Goal: Contribute content

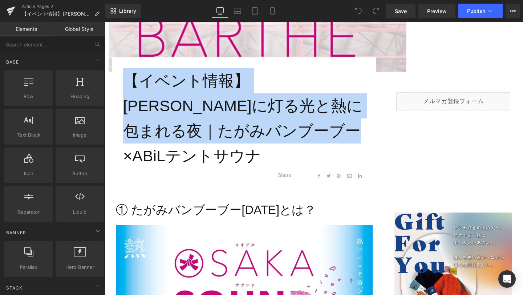
scroll to position [246, 0]
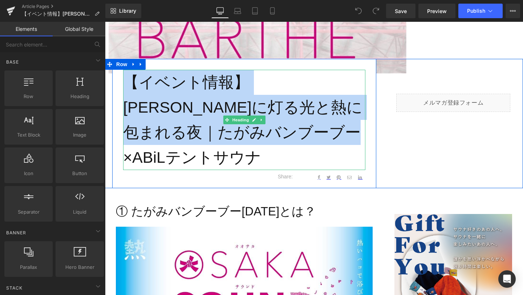
click at [254, 114] on h1 "【イベント情報】[PERSON_NAME]に灯る光と熱に包まれる夜｜たがみバンブーブー×ABiLテントサウナ" at bounding box center [244, 120] width 242 height 100
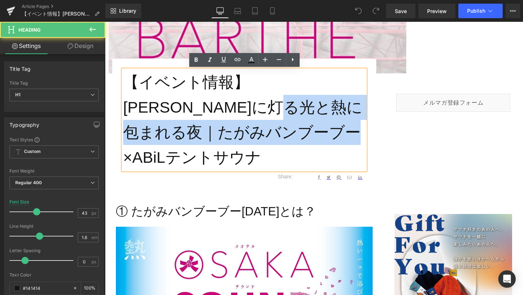
drag, startPoint x: 250, startPoint y: 102, endPoint x: 292, endPoint y: 136, distance: 53.3
click at [292, 136] on h1 "【イベント情報】[PERSON_NAME]に灯る光と熱に包まれる夜｜たがみバンブーブー×ABiLテントサウナ" at bounding box center [244, 120] width 242 height 100
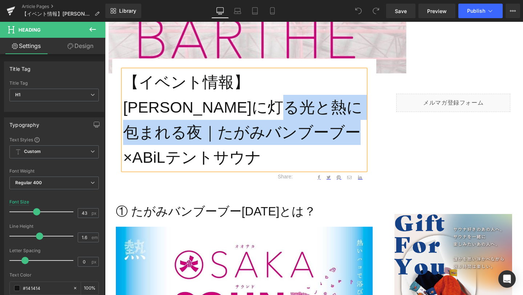
copy h1 "たがみバンブーブー×ABiLテントサウナ"
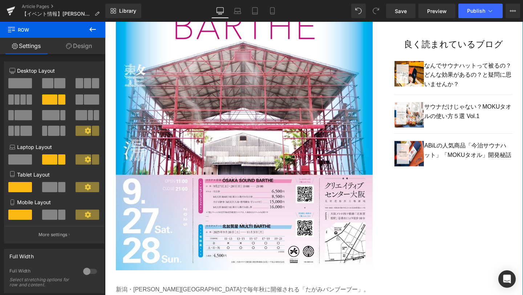
scroll to position [565, 0]
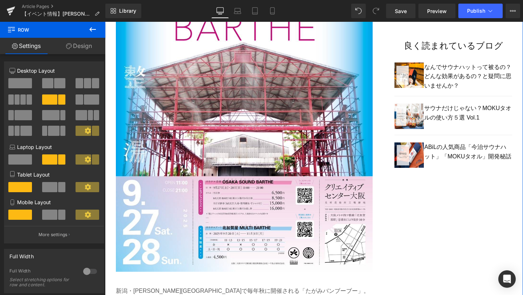
click at [209, 165] on img at bounding box center [244, 95] width 257 height 375
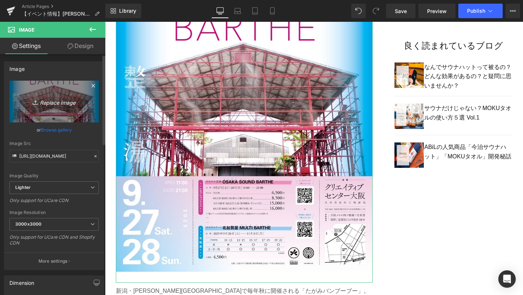
click at [59, 96] on link "Replace Image" at bounding box center [53, 102] width 89 height 42
type input "C:\fakepath\TBB2025ポスターa.jpg"
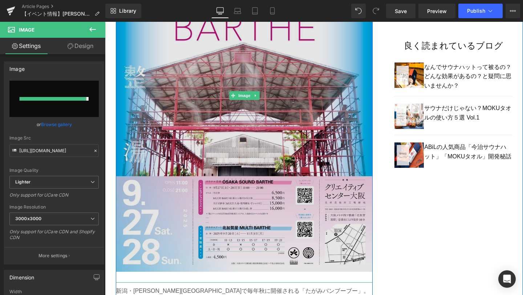
type input "[URL][DOMAIN_NAME]"
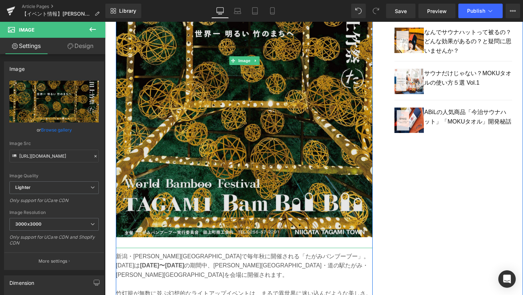
scroll to position [602, 0]
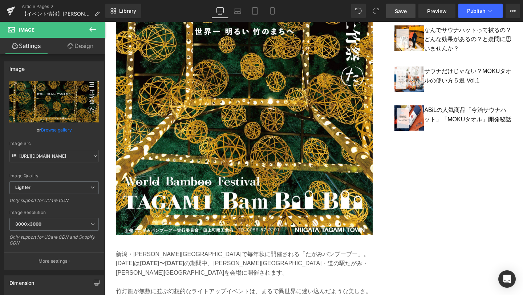
drag, startPoint x: 396, startPoint y: 13, endPoint x: 190, endPoint y: 102, distance: 225.2
click at [396, 13] on span "Save" at bounding box center [401, 11] width 12 height 8
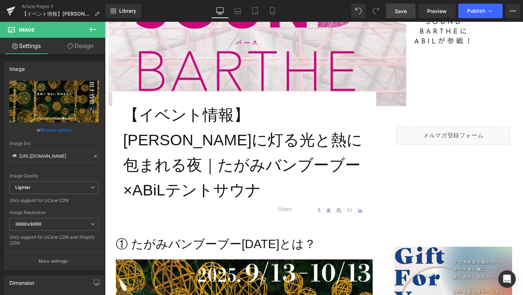
scroll to position [224, 0]
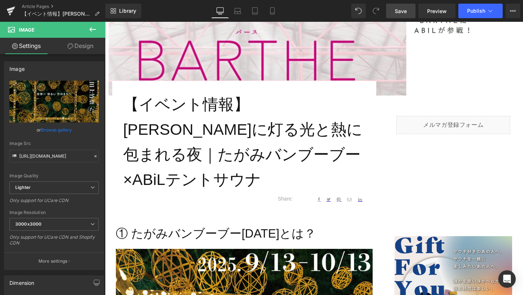
click at [133, 224] on h2 "① たがみバンブーブー[DATE]とは？" at bounding box center [244, 233] width 257 height 19
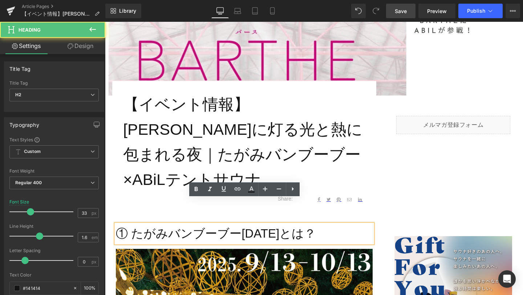
click at [131, 224] on h2 "① たがみバンブーブー[DATE]とは？" at bounding box center [244, 233] width 257 height 19
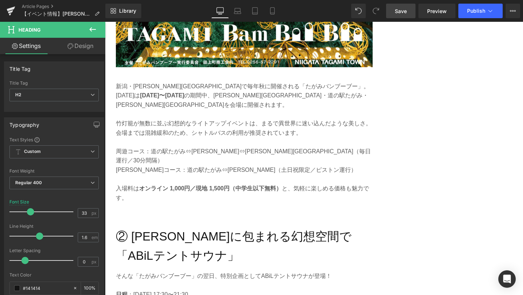
scroll to position [800, 0]
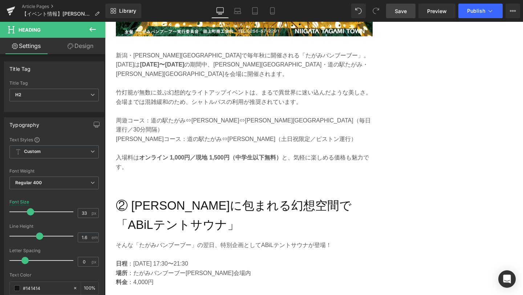
click at [131, 196] on h2 "② [PERSON_NAME]に包まれる幻想空間で「ABiLテントサウナ」" at bounding box center [244, 215] width 257 height 39
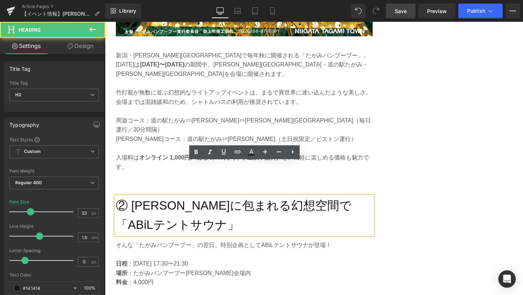
click at [131, 196] on h2 "② [PERSON_NAME]に包まれる幻想空間で「ABiLテントサウナ」" at bounding box center [244, 215] width 257 height 39
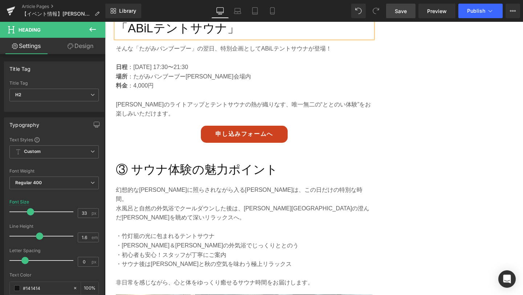
scroll to position [1002, 0]
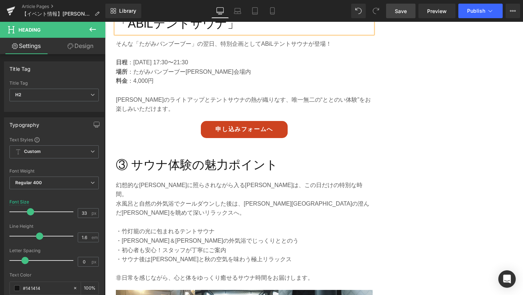
click at [133, 156] on h2 "③ サウナ体験の魅力ポイント" at bounding box center [244, 165] width 257 height 19
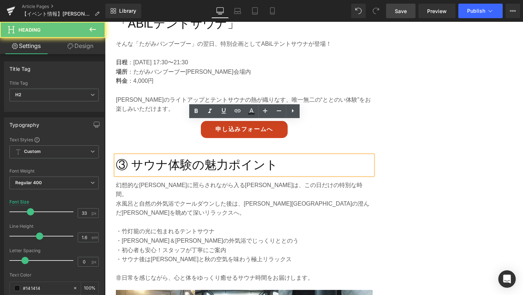
click at [133, 156] on h2 "③ サウナ体験の魅力ポイント" at bounding box center [244, 165] width 257 height 19
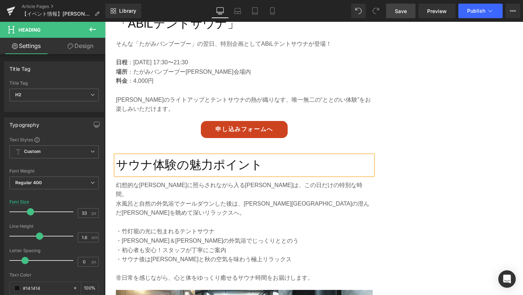
click at [405, 19] on div "Library Desktop Desktop Laptop Tablet Mobile Save Preview Publish Scheduled Vie…" at bounding box center [314, 11] width 418 height 22
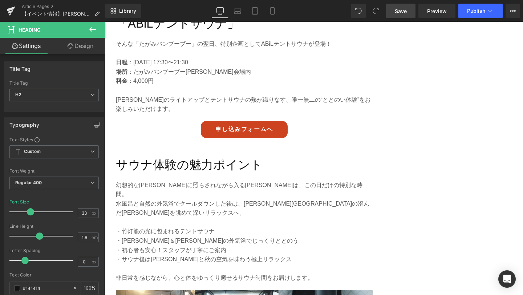
click at [404, 12] on span "Save" at bounding box center [401, 11] width 12 height 8
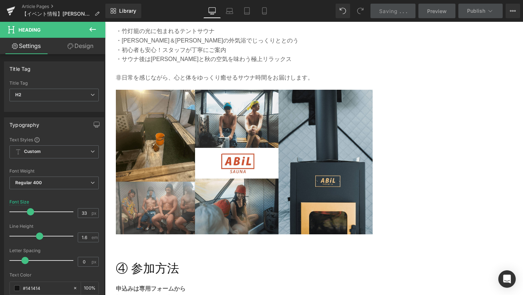
scroll to position [1218, 0]
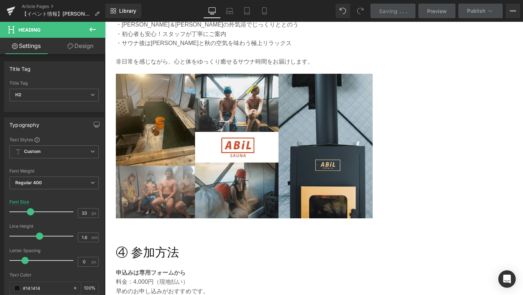
click at [132, 243] on h2 "④ 参加方法" at bounding box center [244, 252] width 257 height 19
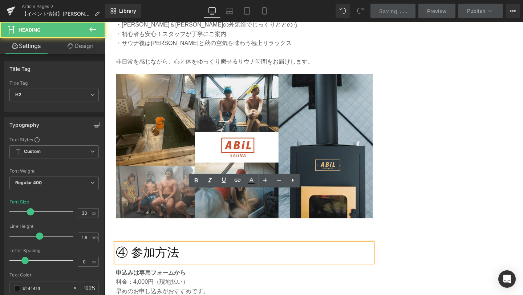
click at [132, 243] on h2 "④ 参加方法" at bounding box center [244, 252] width 257 height 19
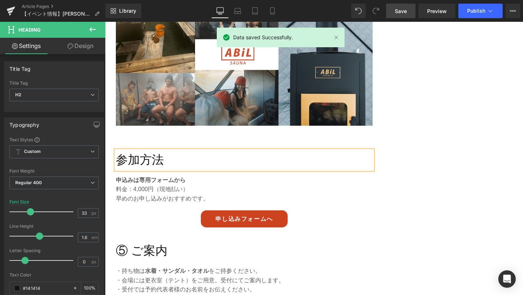
scroll to position [1311, 0]
click at [133, 241] on h2 "⑤ ご案内" at bounding box center [244, 250] width 257 height 19
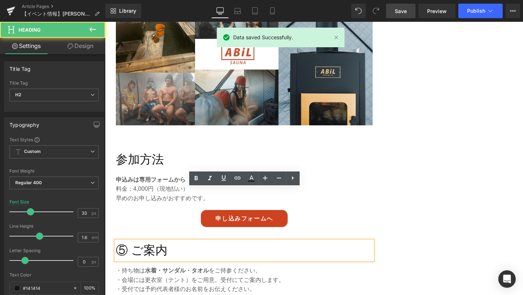
click at [133, 241] on h2 "⑤ ご案内" at bounding box center [244, 250] width 257 height 19
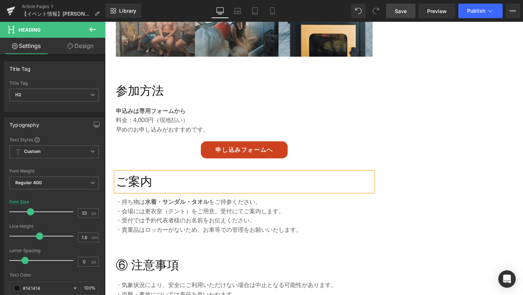
scroll to position [1382, 0]
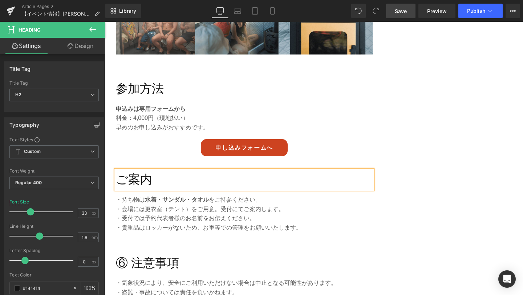
click at [132, 254] on h2 "⑥ 注意事項" at bounding box center [244, 263] width 257 height 19
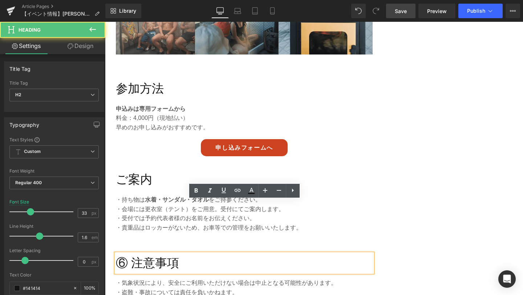
click at [132, 254] on h2 "⑥ 注意事項" at bounding box center [244, 263] width 257 height 19
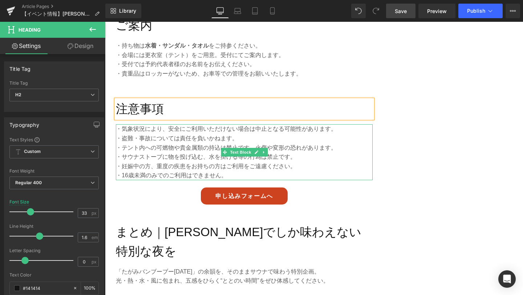
scroll to position [1542, 0]
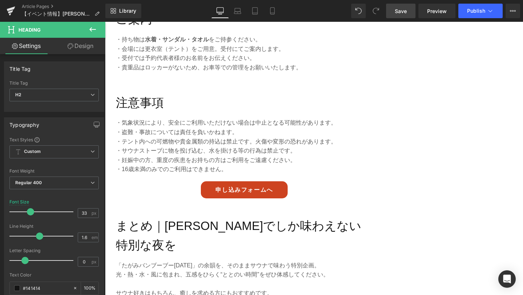
click at [403, 9] on span "Save" at bounding box center [401, 11] width 12 height 8
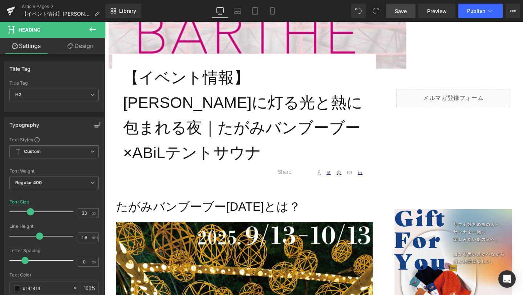
scroll to position [251, 0]
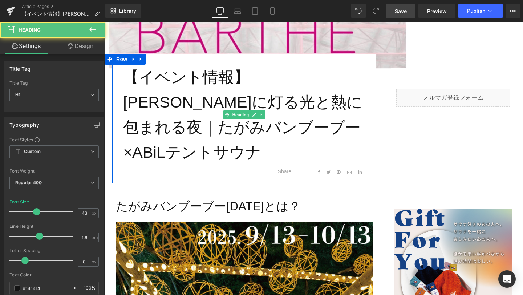
click at [248, 77] on h1 "【イベント情報】[PERSON_NAME]に灯る光と熱に包まれる夜｜たがみバンブーブー×ABiLテントサウナ" at bounding box center [244, 115] width 242 height 100
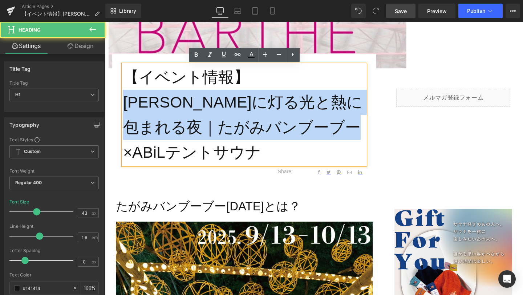
drag, startPoint x: 249, startPoint y: 77, endPoint x: 291, endPoint y: 125, distance: 63.3
click at [291, 125] on h1 "【イベント情報】[PERSON_NAME]に灯る光と熱に包まれる夜｜たがみバンブーブー×ABiLテントサウナ" at bounding box center [244, 115] width 242 height 100
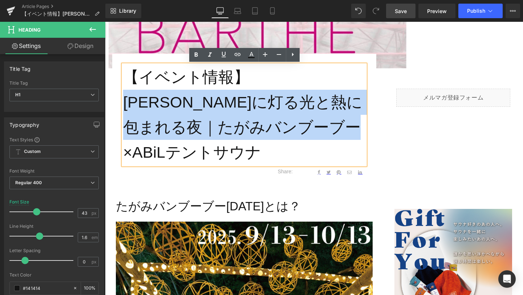
copy h1 "[PERSON_NAME]に灯る光と熱に包まれる夜｜たがみバンブーブー×ABiLテントサウナ"
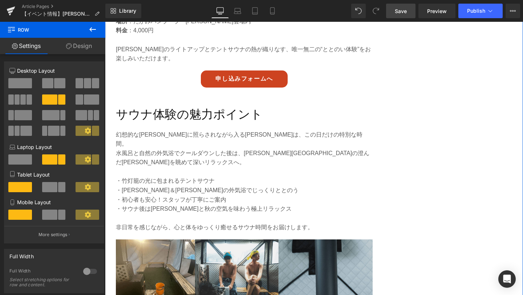
scroll to position [1055, 0]
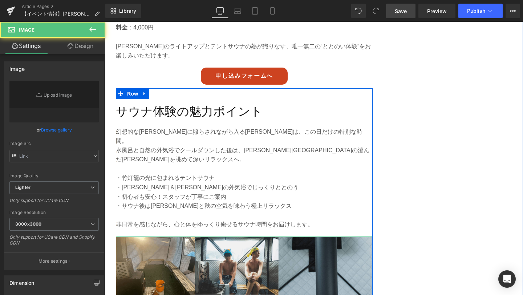
type input "[URL][DOMAIN_NAME]"
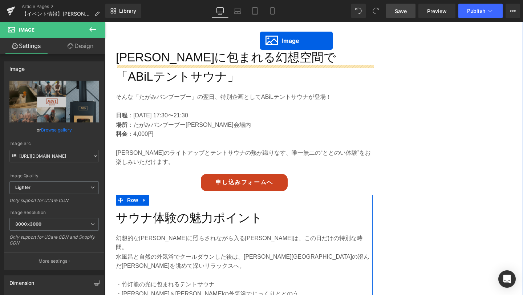
scroll to position [898, 0]
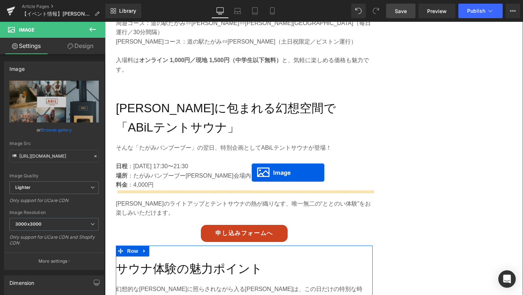
drag, startPoint x: 222, startPoint y: 218, endPoint x: 252, endPoint y: 172, distance: 54.6
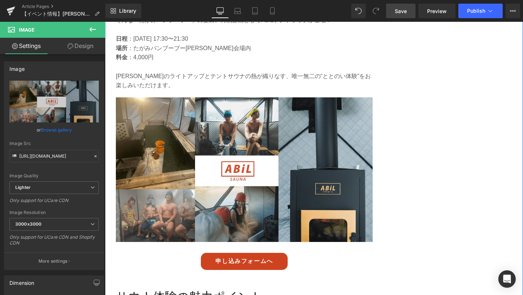
scroll to position [1068, 0]
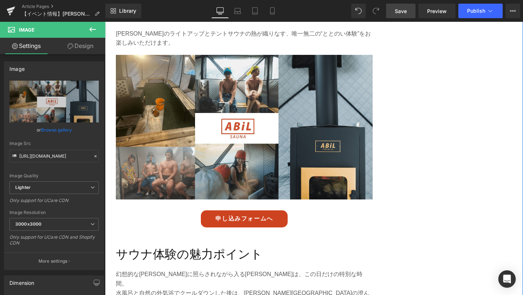
click at [239, 210] on div "申し込みフォームへ Button" at bounding box center [244, 218] width 257 height 17
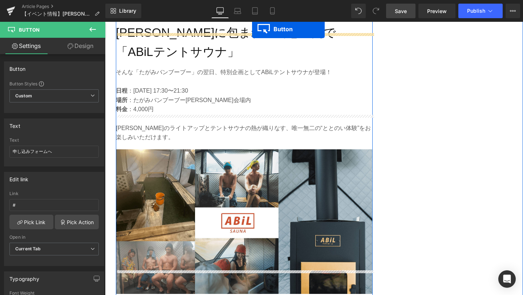
scroll to position [952, 0]
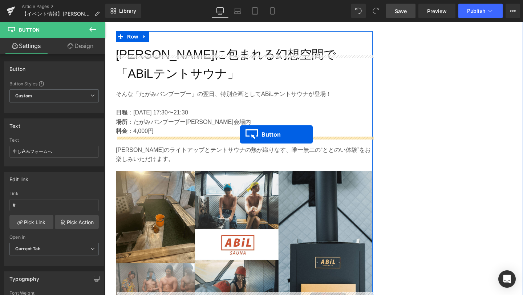
drag, startPoint x: 232, startPoint y: 184, endPoint x: 240, endPoint y: 134, distance: 50.5
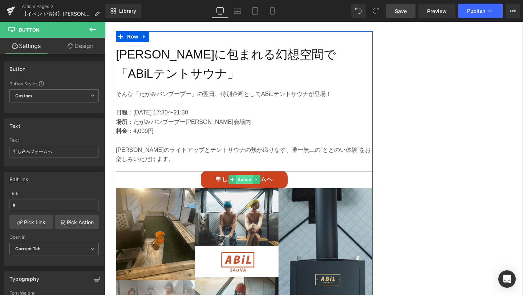
click at [244, 175] on span "Button" at bounding box center [244, 179] width 17 height 9
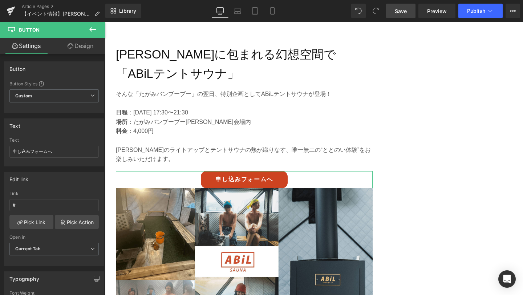
click at [78, 44] on link "Design" at bounding box center [80, 46] width 53 height 16
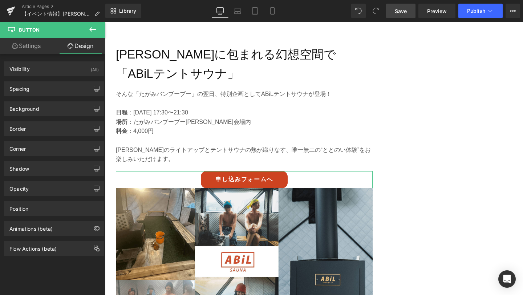
type input "0"
type input "10"
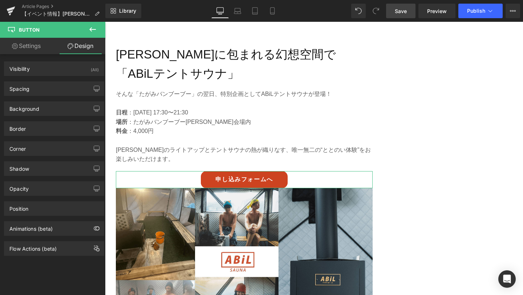
type input "40"
type input "10"
type input "40"
click at [62, 93] on div "Spacing" at bounding box center [54, 89] width 100 height 14
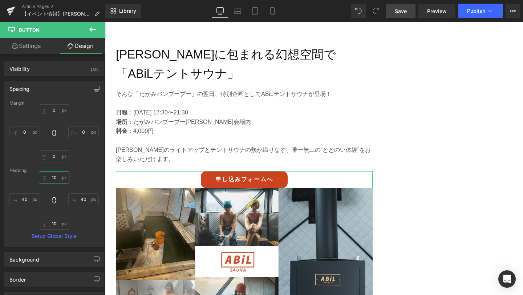
click at [55, 180] on input "10" at bounding box center [54, 178] width 31 height 12
click at [54, 158] on input "0" at bounding box center [54, 156] width 31 height 12
type input "１０"
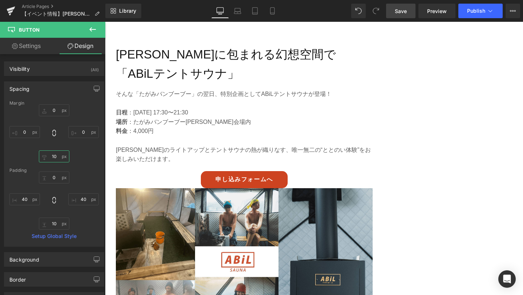
type input "10"
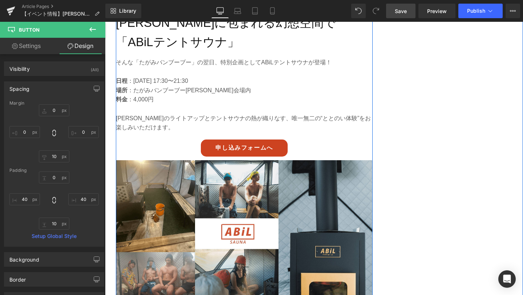
scroll to position [1031, 0]
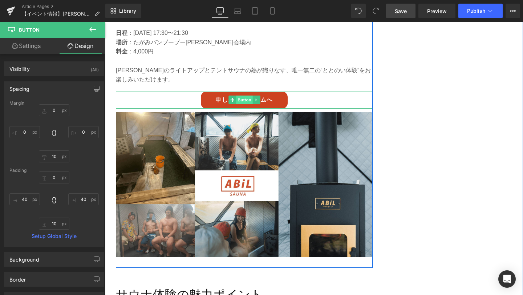
click at [244, 96] on span "Button" at bounding box center [244, 100] width 17 height 9
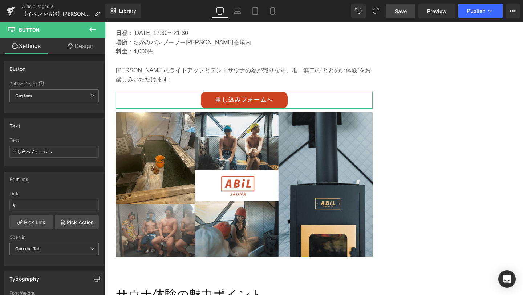
click at [71, 43] on link "Design" at bounding box center [80, 46] width 53 height 16
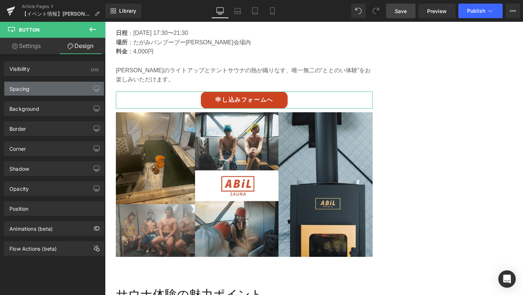
click at [53, 88] on div "Spacing" at bounding box center [54, 89] width 100 height 14
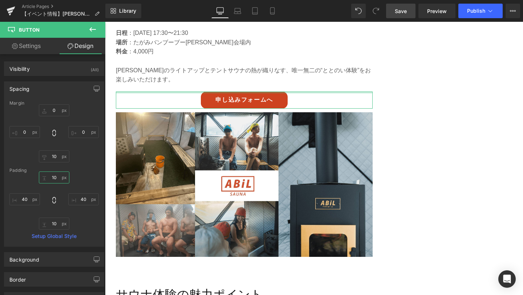
click at [55, 177] on input "10" at bounding box center [54, 178] width 31 height 12
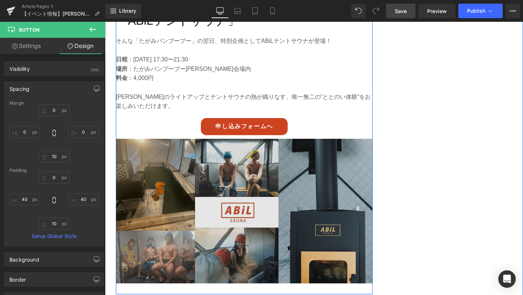
scroll to position [1025, 0]
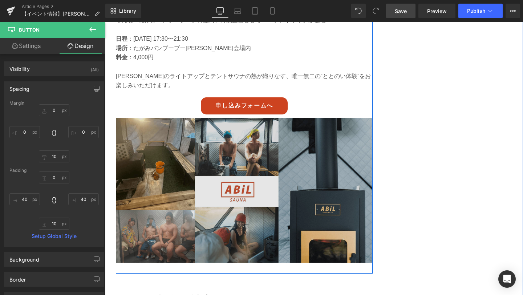
click at [230, 151] on img at bounding box center [244, 190] width 257 height 145
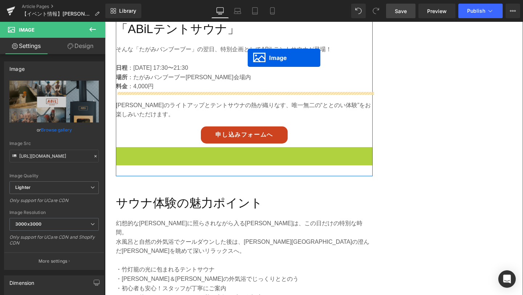
scroll to position [967, 0]
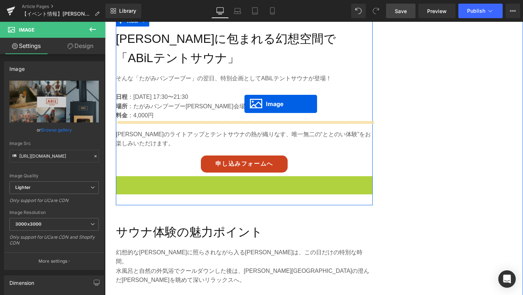
drag, startPoint x: 233, startPoint y: 158, endPoint x: 245, endPoint y: 104, distance: 55.5
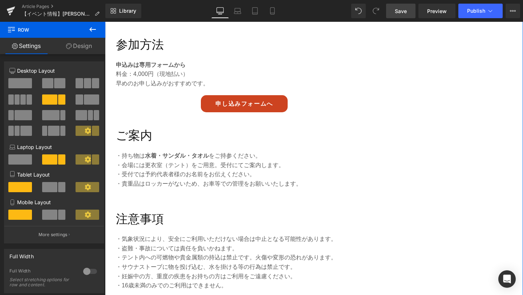
scroll to position [1598, 0]
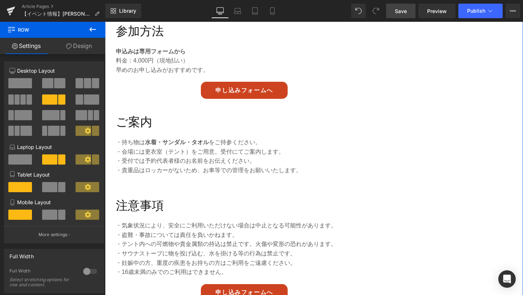
click at [55, 84] on span at bounding box center [59, 83] width 11 height 10
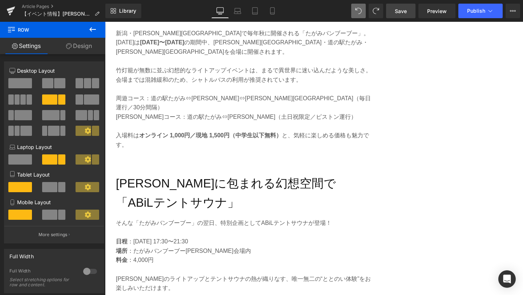
scroll to position [295, 0]
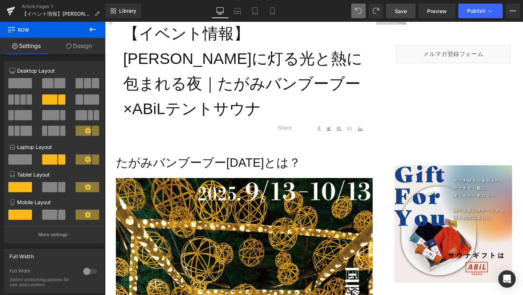
click at [399, 14] on span "Save" at bounding box center [401, 11] width 12 height 8
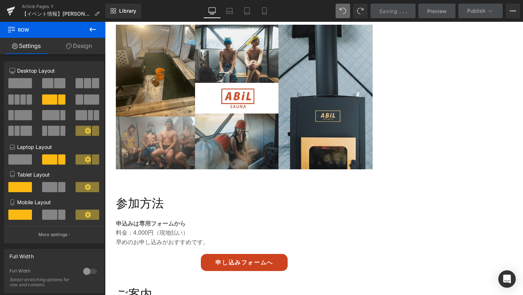
scroll to position [1427, 0]
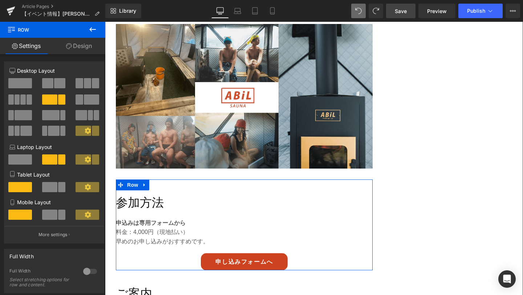
drag, startPoint x: 51, startPoint y: 83, endPoint x: 36, endPoint y: 83, distance: 14.9
click at [37, 83] on div at bounding box center [54, 86] width 34 height 16
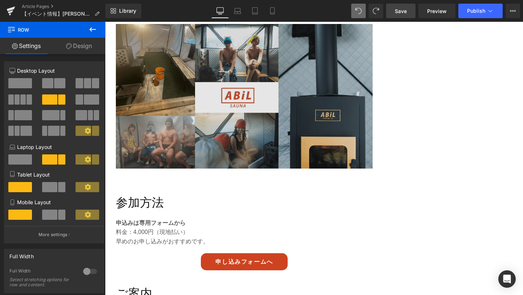
drag, startPoint x: 161, startPoint y: 104, endPoint x: 118, endPoint y: 83, distance: 47.1
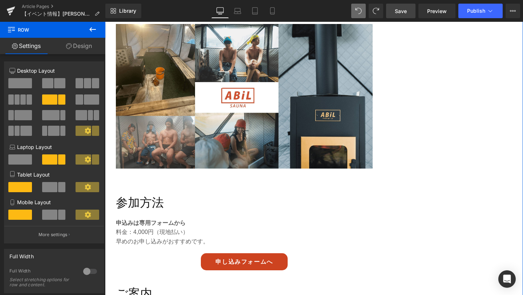
click at [51, 86] on span at bounding box center [47, 83] width 11 height 10
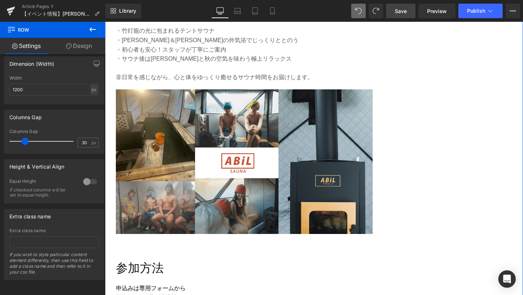
scroll to position [1326, 0]
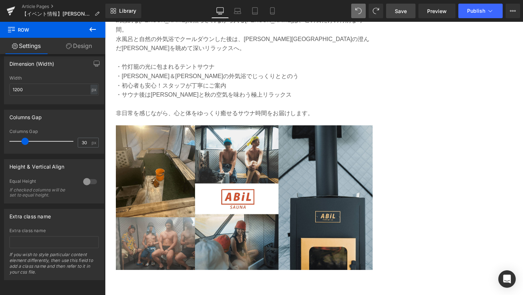
click at [90, 29] on icon at bounding box center [92, 29] width 7 height 4
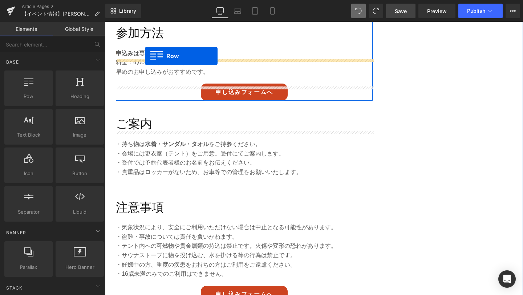
scroll to position [1553, 0]
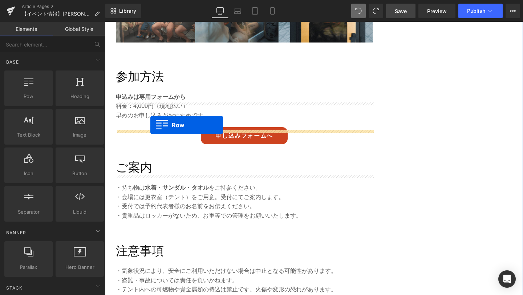
drag, startPoint x: 136, startPoint y: 111, endPoint x: 150, endPoint y: 125, distance: 20.3
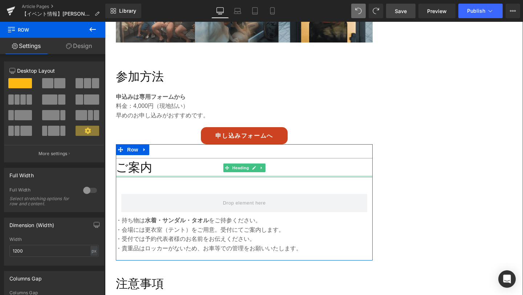
drag, startPoint x: 154, startPoint y: 103, endPoint x: 153, endPoint y: 124, distance: 20.4
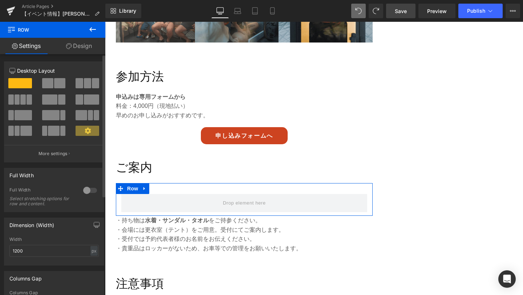
click at [49, 82] on span at bounding box center [47, 83] width 11 height 10
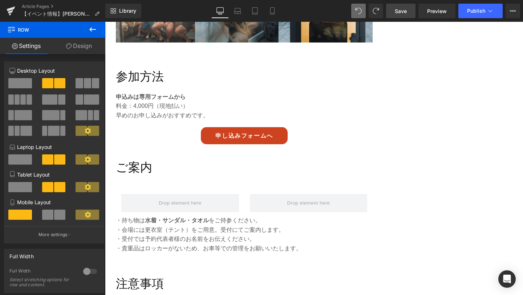
click at [90, 28] on icon at bounding box center [92, 29] width 7 height 4
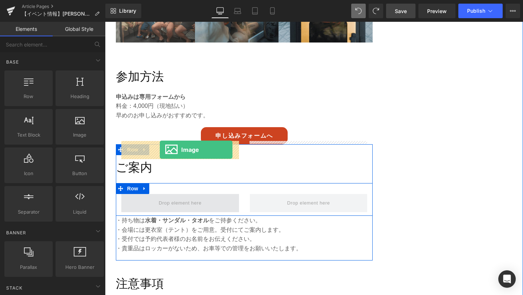
drag, startPoint x: 186, startPoint y: 157, endPoint x: 160, endPoint y: 150, distance: 27.4
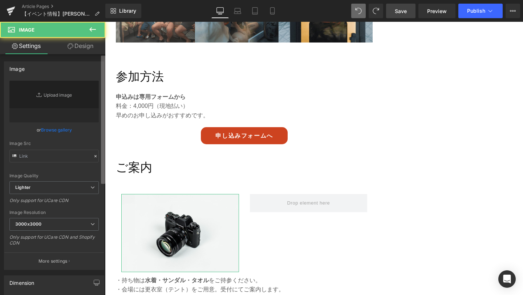
type input "//[DOMAIN_NAME][URL]"
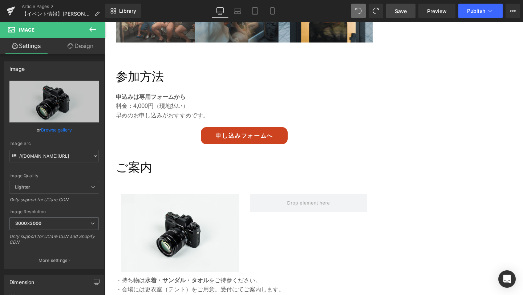
click at [94, 31] on icon at bounding box center [92, 29] width 9 height 9
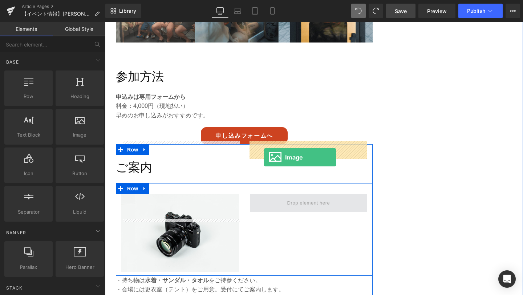
drag, startPoint x: 116, startPoint y: 122, endPoint x: 263, endPoint y: 156, distance: 151.3
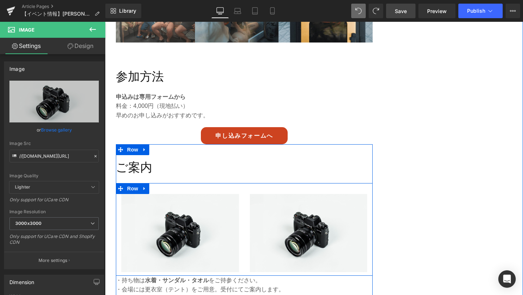
click at [164, 183] on div "Image Image Row" at bounding box center [244, 229] width 257 height 92
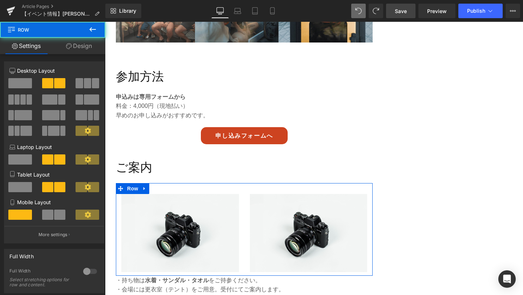
click at [81, 46] on link "Design" at bounding box center [79, 46] width 53 height 16
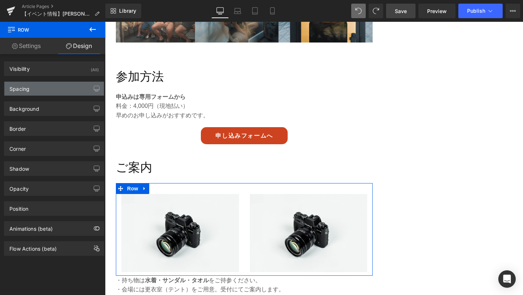
click at [52, 92] on div "Spacing" at bounding box center [54, 89] width 100 height 14
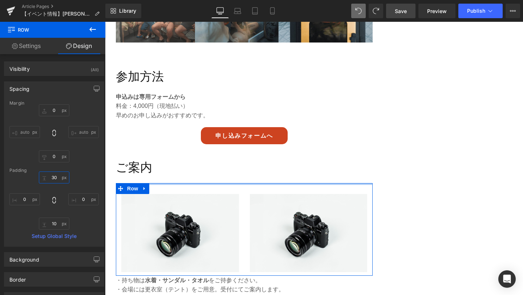
click at [55, 180] on input "30" at bounding box center [54, 178] width 31 height 12
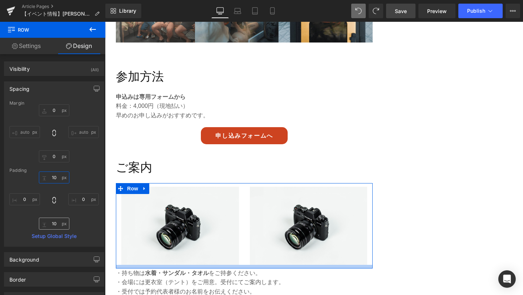
type input "10"
click at [55, 226] on input "10" at bounding box center [54, 224] width 31 height 12
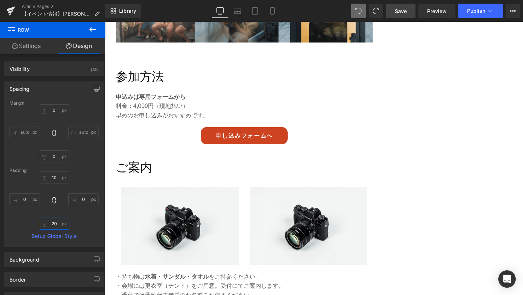
type input "20"
drag, startPoint x: 407, startPoint y: 11, endPoint x: 118, endPoint y: 187, distance: 338.9
click at [407, 11] on span "Save" at bounding box center [401, 11] width 12 height 8
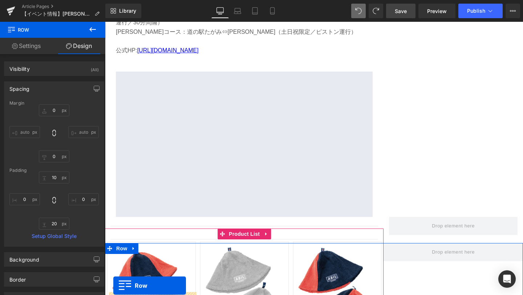
scroll to position [2215, 0]
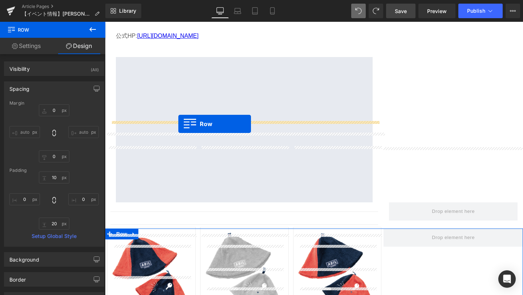
drag, startPoint x: 120, startPoint y: 72, endPoint x: 178, endPoint y: 124, distance: 78.0
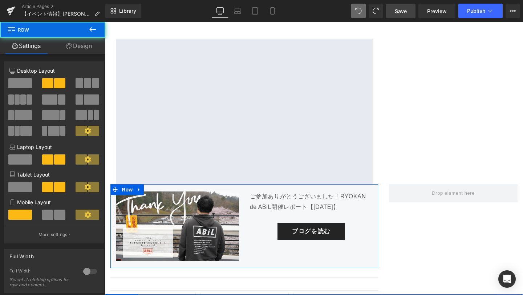
scroll to position [2197, 0]
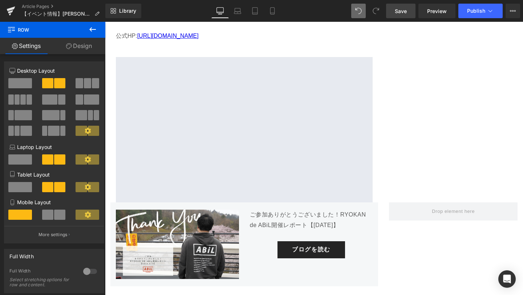
click at [94, 28] on icon at bounding box center [92, 29] width 9 height 9
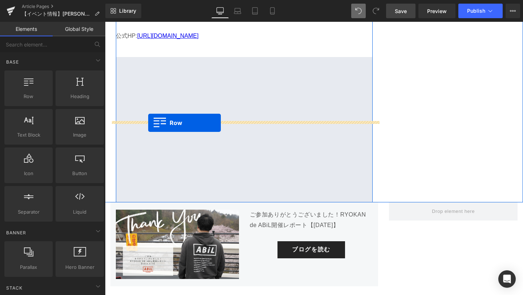
drag, startPoint x: 136, startPoint y: 118, endPoint x: 148, endPoint y: 122, distance: 13.4
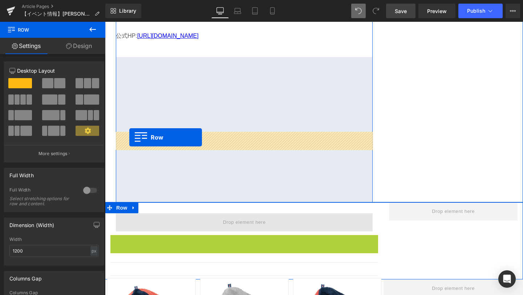
drag, startPoint x: 116, startPoint y: 158, endPoint x: 129, endPoint y: 137, distance: 24.5
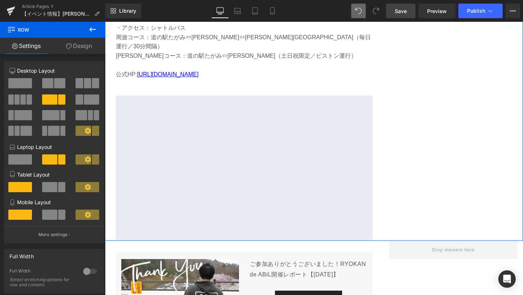
scroll to position [2163, 0]
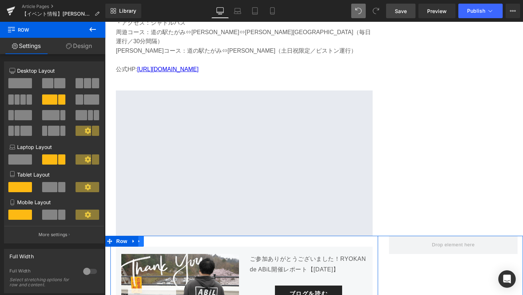
click at [140, 236] on link at bounding box center [138, 241] width 9 height 11
click at [159, 239] on icon at bounding box center [158, 241] width 5 height 5
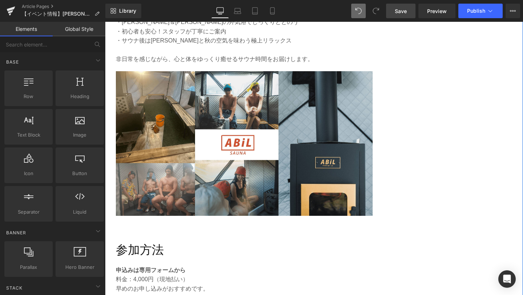
scroll to position [1382, 0]
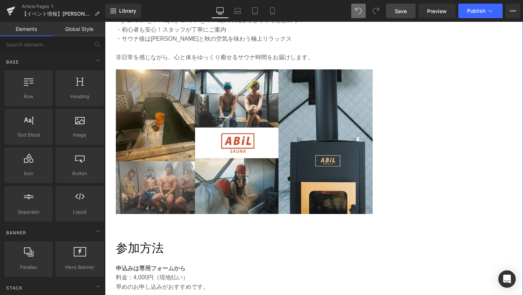
click at [206, 93] on img at bounding box center [244, 141] width 257 height 145
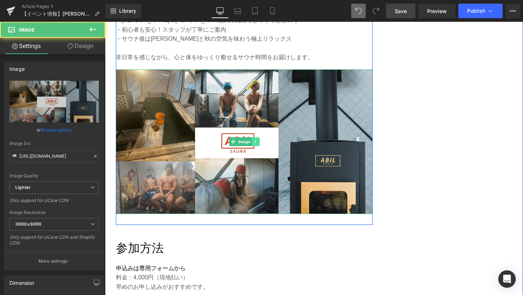
click at [256, 140] on icon at bounding box center [256, 142] width 4 height 4
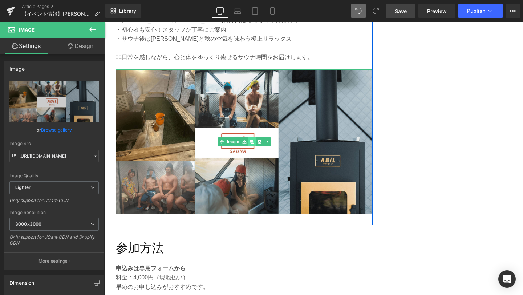
click at [253, 140] on icon at bounding box center [252, 142] width 4 height 4
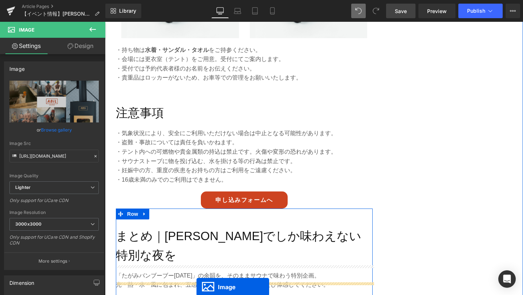
scroll to position [1823, 0]
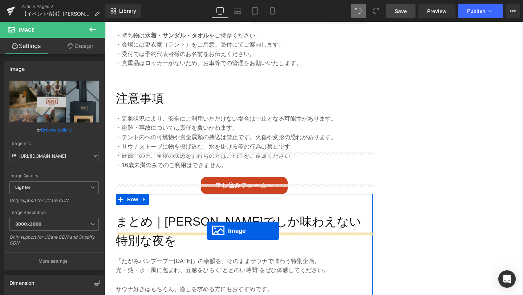
drag, startPoint x: 233, startPoint y: 109, endPoint x: 207, endPoint y: 230, distance: 124.1
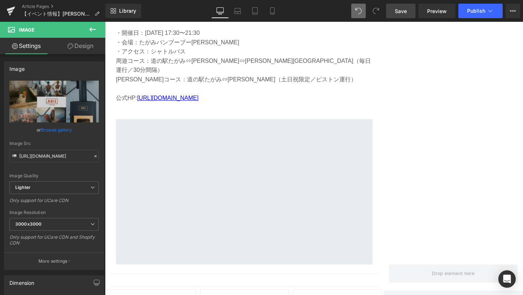
scroll to position [2289, 0]
click at [95, 26] on icon at bounding box center [92, 29] width 9 height 9
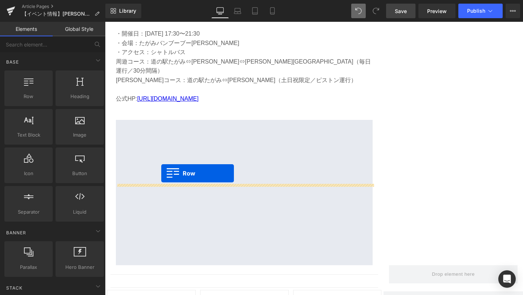
drag, startPoint x: 126, startPoint y: 116, endPoint x: 161, endPoint y: 173, distance: 67.2
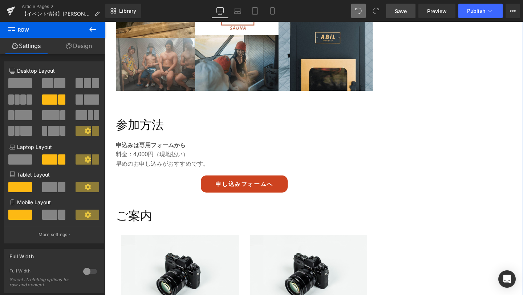
scroll to position [1391, 0]
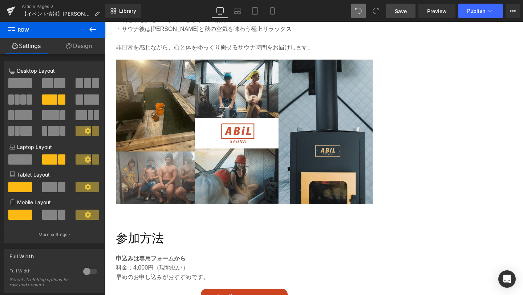
click at [401, 20] on div "Library Desktop Desktop Laptop Tablet Mobile Save Preview Publish Scheduled Vie…" at bounding box center [314, 11] width 418 height 22
click at [403, 12] on span "Save" at bounding box center [401, 11] width 12 height 8
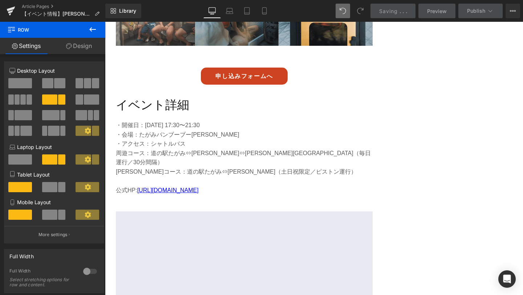
scroll to position [2195, 0]
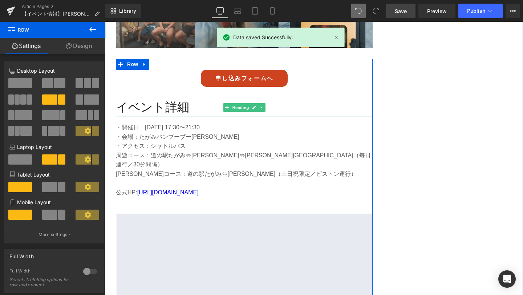
click at [157, 98] on h2 "イベント詳細" at bounding box center [244, 107] width 257 height 19
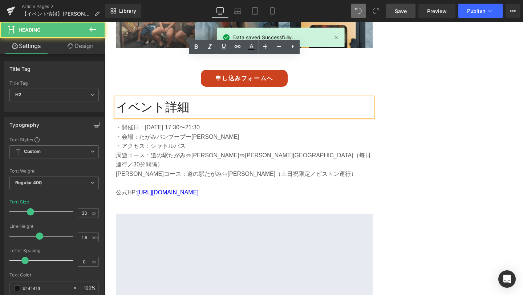
click at [161, 98] on h2 "イベント詳細" at bounding box center [244, 107] width 257 height 19
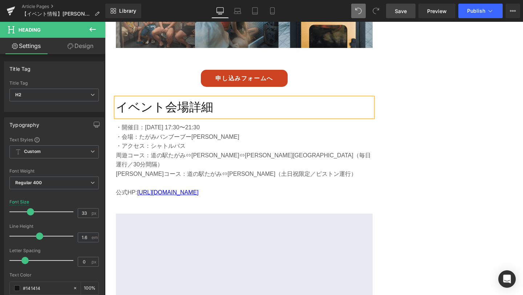
click at [400, 16] on link "Save" at bounding box center [400, 11] width 29 height 15
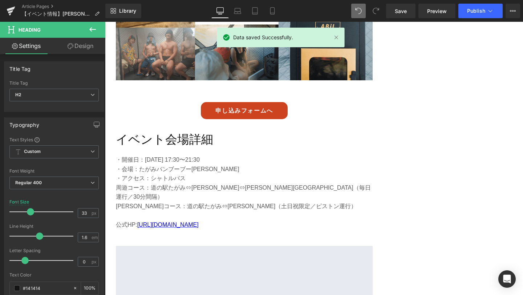
scroll to position [2165, 0]
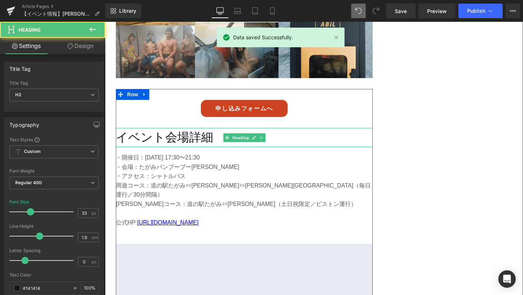
click at [186, 128] on h2 "イベント会場詳細" at bounding box center [244, 137] width 257 height 19
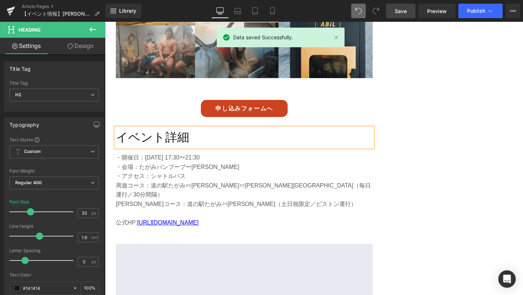
click at [404, 14] on span "Save" at bounding box center [401, 11] width 12 height 8
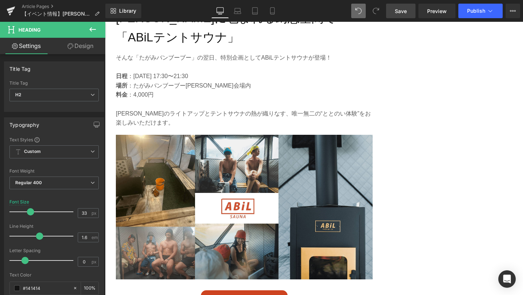
scroll to position [1010, 0]
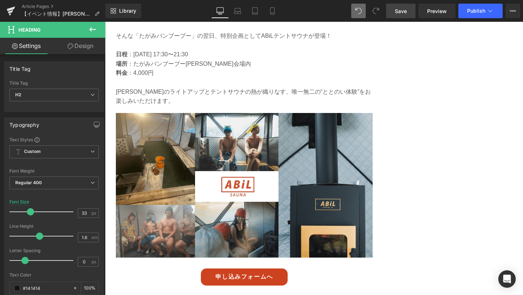
click at [184, 113] on img at bounding box center [244, 185] width 257 height 145
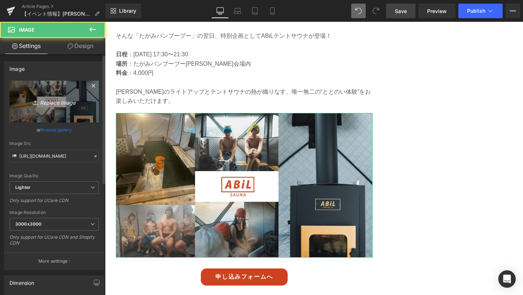
click at [48, 100] on icon "Replace Image" at bounding box center [54, 101] width 58 height 9
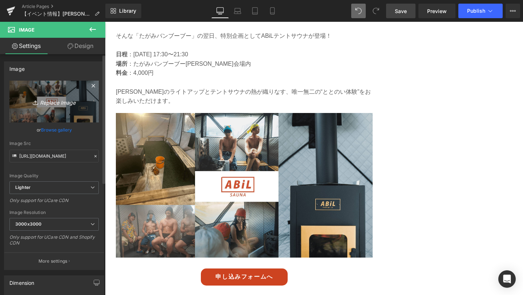
type input "C:\fakepath\2-min.png"
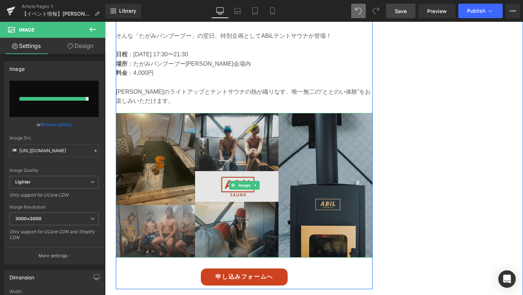
type input "[URL][DOMAIN_NAME]"
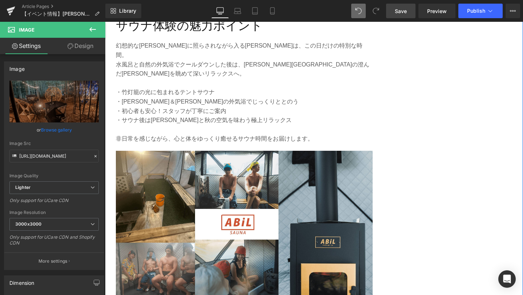
scroll to position [1312, 0]
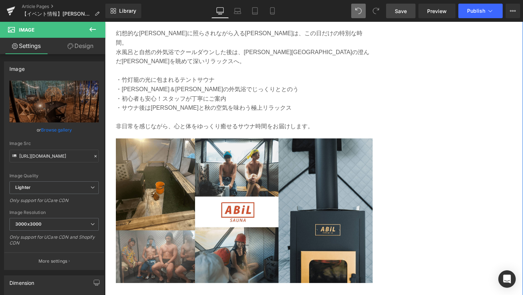
click at [307, 165] on img at bounding box center [244, 210] width 257 height 145
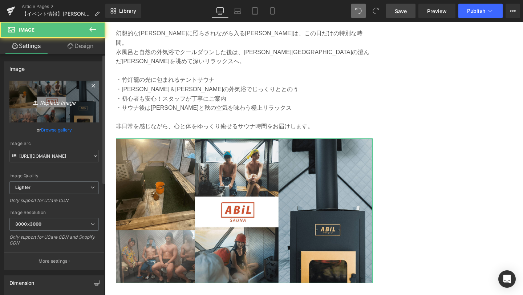
click at [64, 99] on icon "Replace Image" at bounding box center [54, 101] width 58 height 9
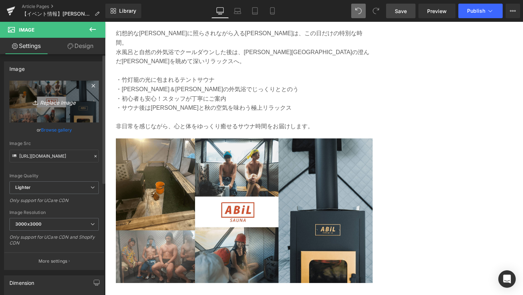
type input "C:\fakepath\3-min.png"
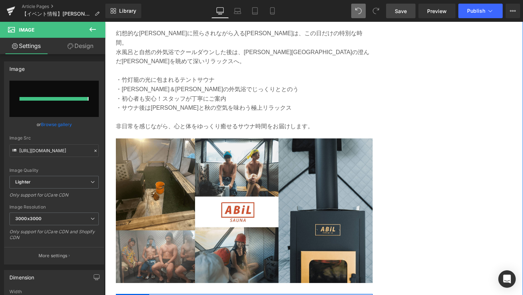
type input "[URL][DOMAIN_NAME]"
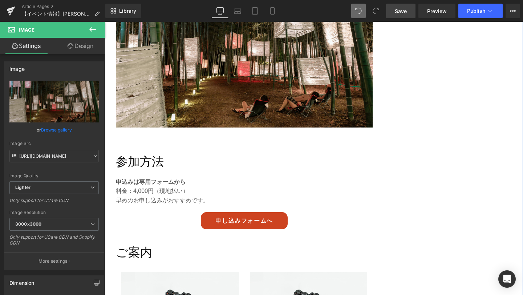
scroll to position [1461, 0]
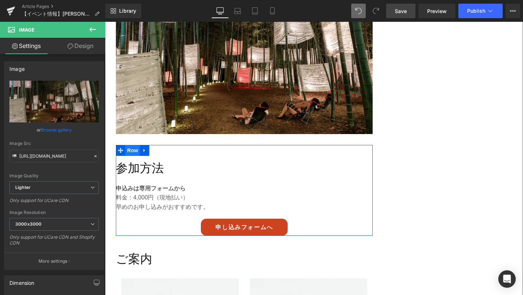
click at [133, 145] on span "Row" at bounding box center [132, 150] width 15 height 11
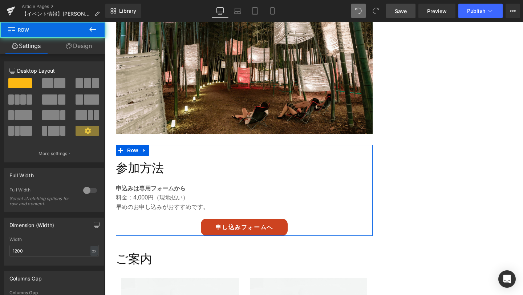
click at [78, 47] on link "Design" at bounding box center [79, 46] width 53 height 16
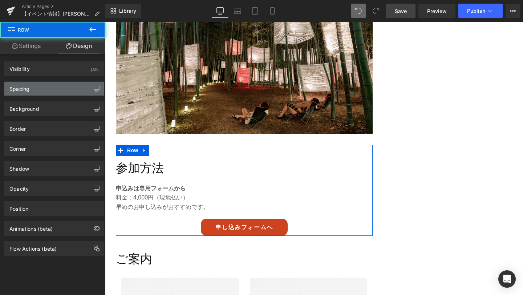
type input "0"
type input "30"
type input "0"
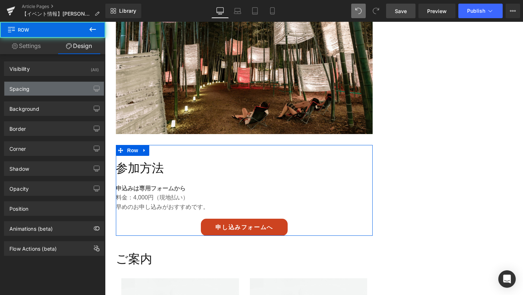
type input "0"
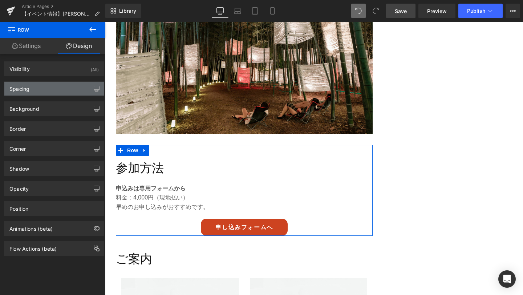
click at [56, 94] on div "Spacing" at bounding box center [54, 89] width 100 height 14
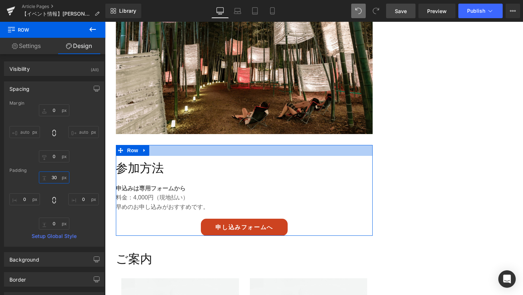
click at [56, 177] on input "30" at bounding box center [54, 178] width 31 height 12
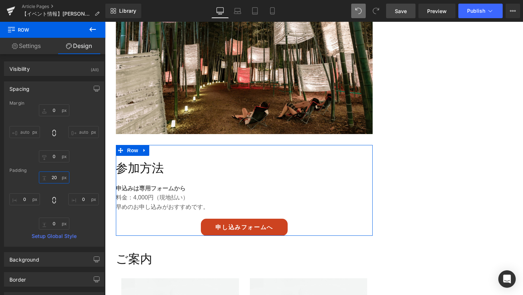
type input "20"
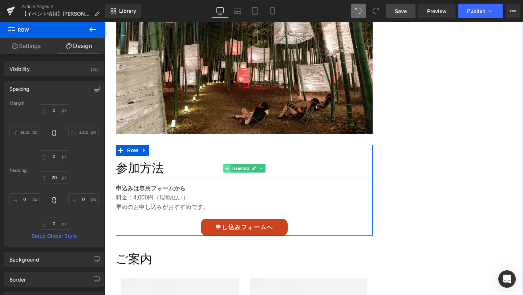
click at [226, 166] on icon at bounding box center [227, 168] width 4 height 4
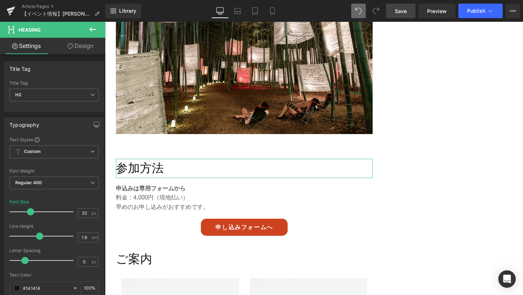
click at [89, 49] on link "Design" at bounding box center [80, 46] width 53 height 16
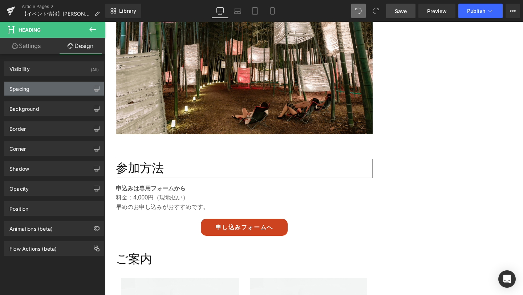
click at [59, 88] on div "Spacing" at bounding box center [54, 89] width 100 height 14
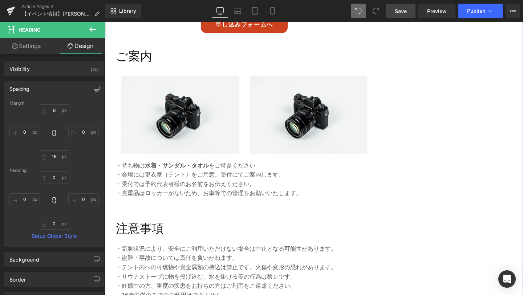
scroll to position [1636, 0]
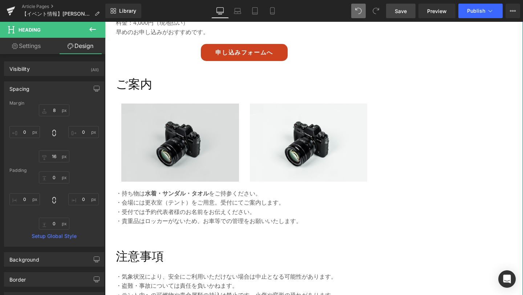
click at [189, 104] on img at bounding box center [180, 143] width 118 height 78
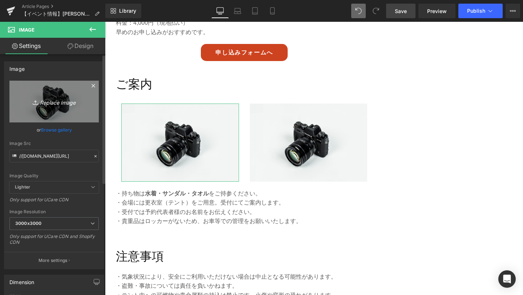
click at [63, 98] on icon "Replace Image" at bounding box center [54, 101] width 58 height 9
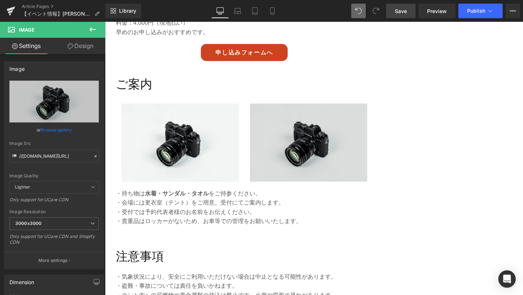
type input "C:\fakepath\image.png"
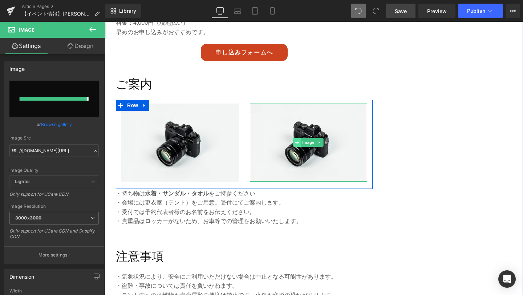
type input "[URL][DOMAIN_NAME]"
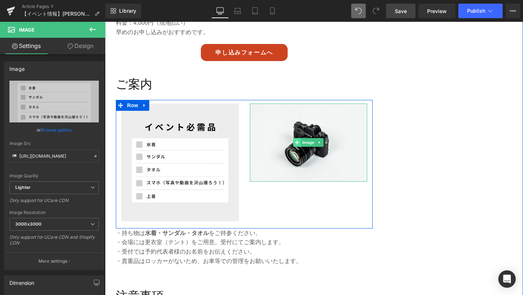
click at [297, 141] on icon at bounding box center [297, 143] width 4 height 4
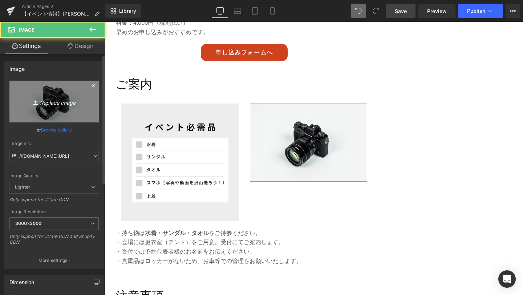
click at [56, 99] on icon "Replace Image" at bounding box center [54, 101] width 58 height 9
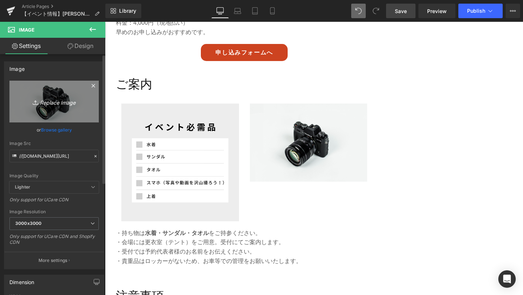
type input "C:\fakepath\image2.png"
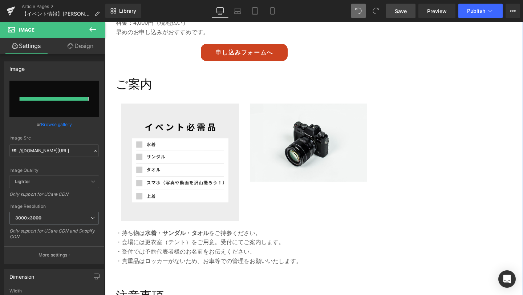
type input "[URL][DOMAIN_NAME]"
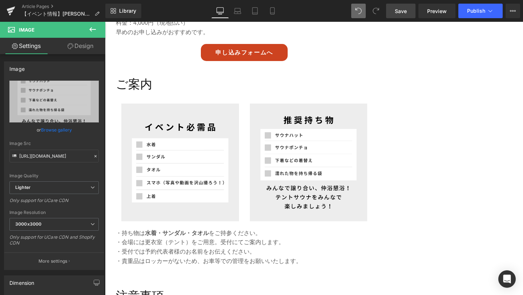
click at [398, 17] on link "Save" at bounding box center [400, 11] width 29 height 15
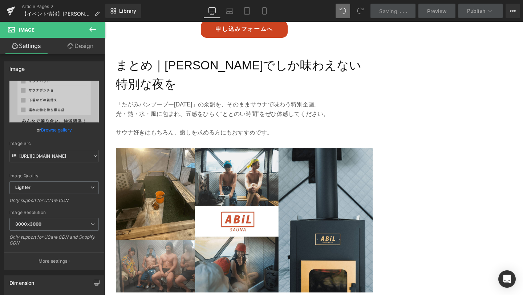
scroll to position [1992, 0]
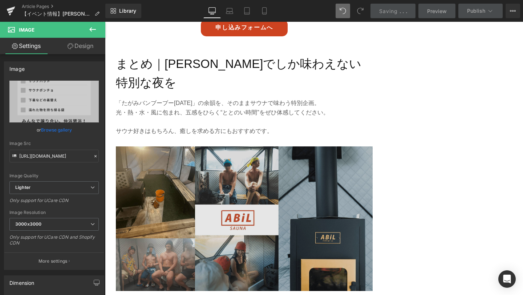
click at [249, 146] on img at bounding box center [244, 218] width 257 height 145
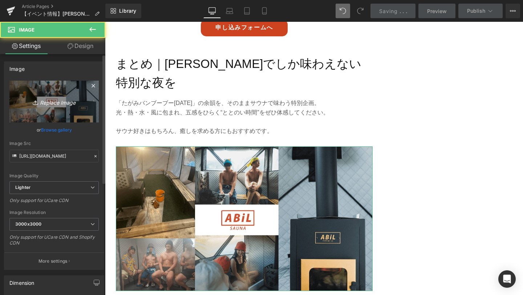
click at [64, 95] on link "Replace Image" at bounding box center [53, 102] width 89 height 42
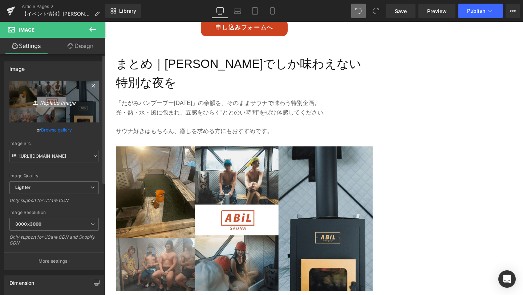
type input "C:\fakepath\4-min.png"
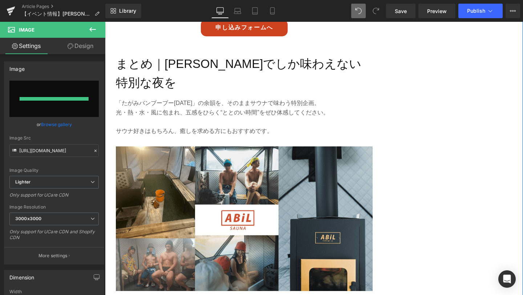
type input "[URL][DOMAIN_NAME]"
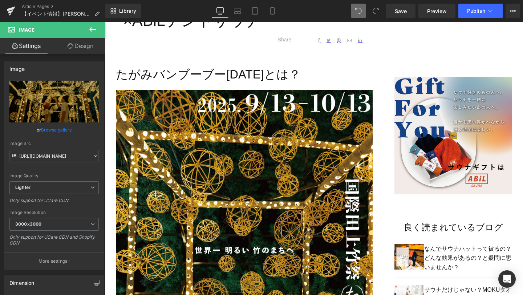
scroll to position [374, 0]
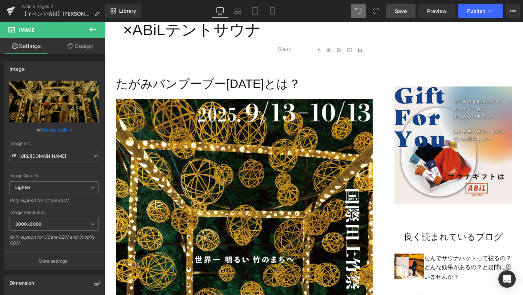
click at [404, 16] on link "Save" at bounding box center [400, 11] width 29 height 15
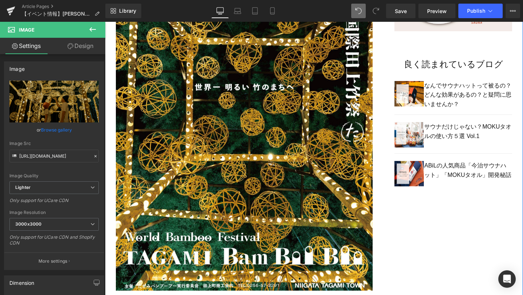
scroll to position [545, 0]
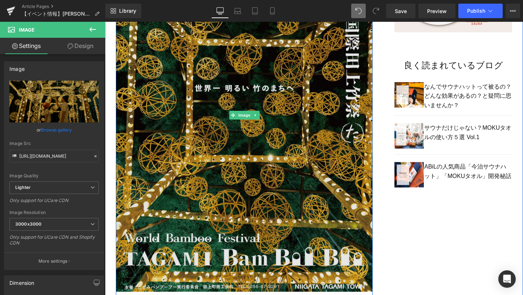
click at [295, 124] on img at bounding box center [244, 115] width 257 height 375
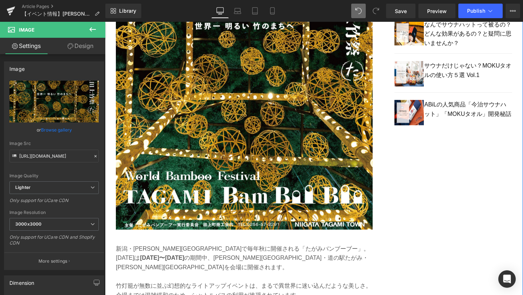
scroll to position [493, 0]
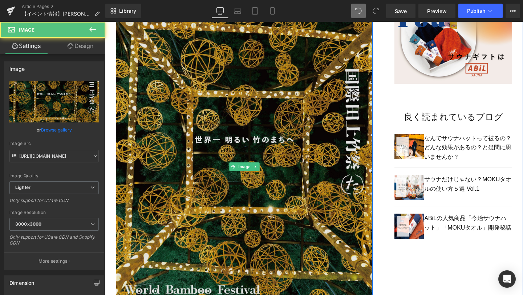
click at [223, 123] on img at bounding box center [244, 166] width 257 height 375
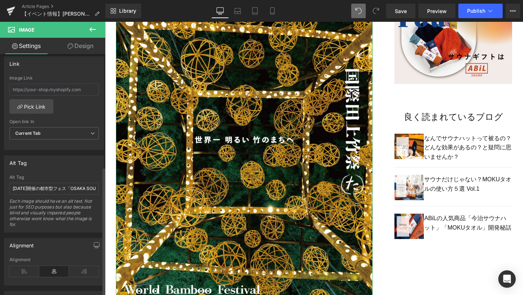
scroll to position [314, 0]
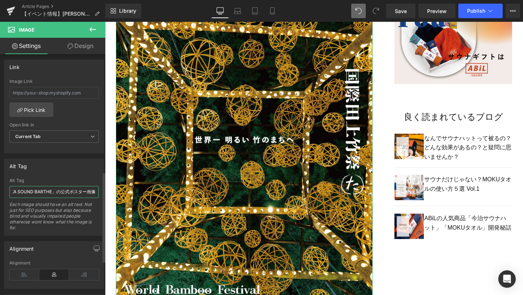
drag, startPoint x: 12, startPoint y: 192, endPoint x: 97, endPoint y: 190, distance: 85.8
click at [97, 190] on div "[DATE]開催の都市型フェス「OSAKA SOUND BARTHE」の公式ポスター画像 Alt Tag [DATE]開催の都市型フェス「[GEOGRAPHI…" at bounding box center [54, 206] width 100 height 57
paste input "たがみバンブーブー[DATE]のイベント"
type input "たがみバンブーブー[DATE]のイベント公式ポスター画像"
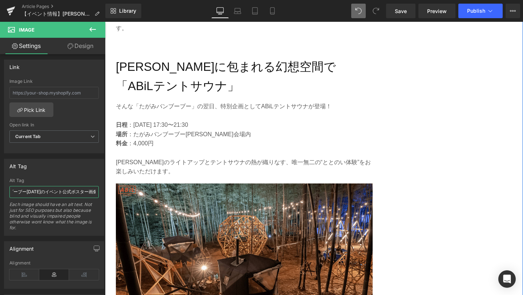
scroll to position [941, 0]
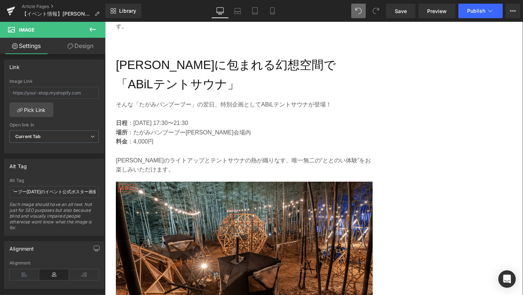
click at [225, 198] on img at bounding box center [244, 254] width 257 height 145
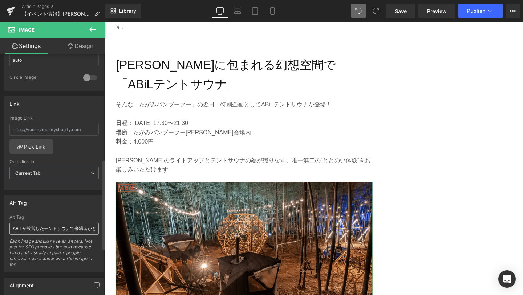
scroll to position [285, 0]
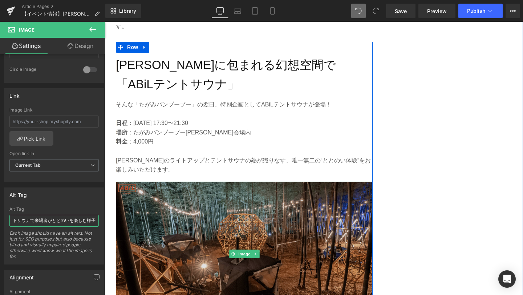
drag, startPoint x: 116, startPoint y: 241, endPoint x: 120, endPoint y: 221, distance: 20.7
type input "ライトアップされた[PERSON_NAME]の中でABiLテントサウナを楽しむ人々の様子"
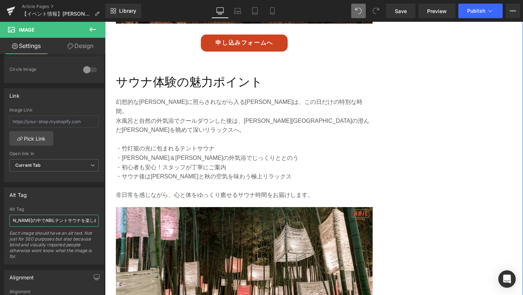
scroll to position [1254, 0]
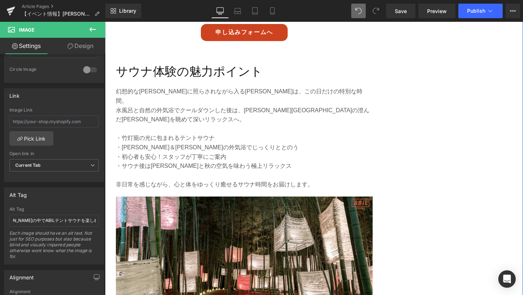
click at [254, 238] on img at bounding box center [244, 269] width 257 height 145
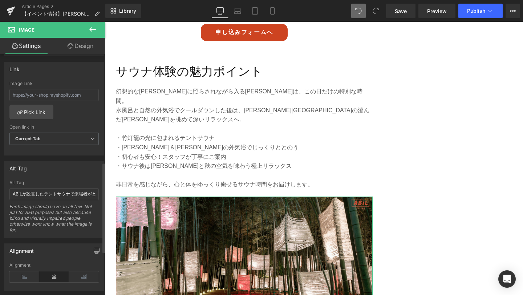
scroll to position [314, 0]
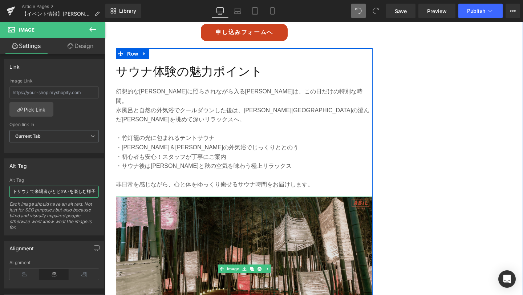
drag, startPoint x: 118, startPoint y: 214, endPoint x: 136, endPoint y: 197, distance: 24.9
paste input "竹灯籠の光に包まれた[PERSON_NAME]の中で外気浴をリラックスして"
type input "竹灯籠の光に包まれた[PERSON_NAME]の中で外気浴をリラックスして楽しむ様子"
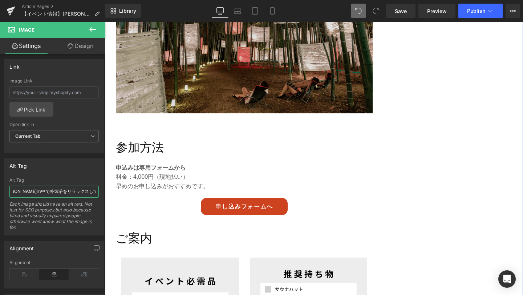
scroll to position [1537, 0]
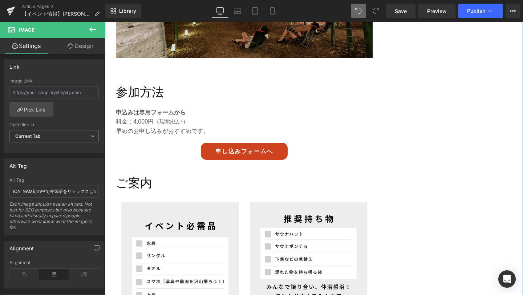
click at [217, 223] on img at bounding box center [180, 261] width 118 height 118
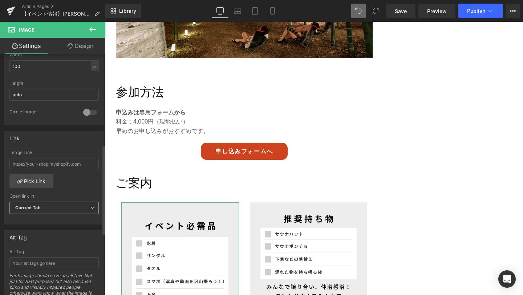
scroll to position [250, 0]
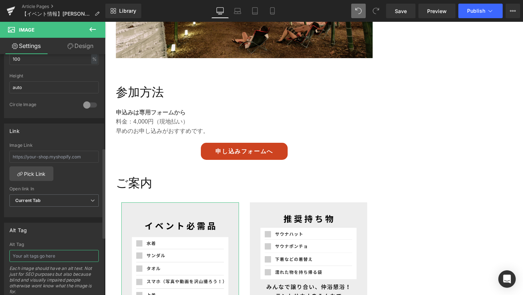
click at [31, 257] on input "text" at bounding box center [53, 256] width 89 height 12
type input "[PERSON_NAME]サウナイベント参加に必要なアイテムリスト画像（水着・サンダル・タオルなど）"
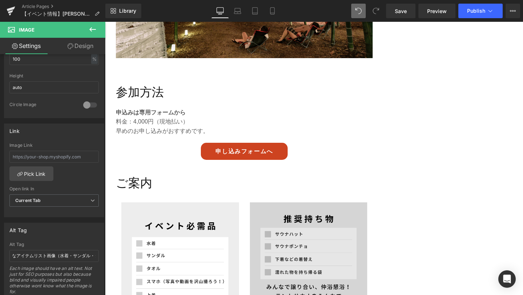
click at [297, 216] on img at bounding box center [309, 261] width 118 height 118
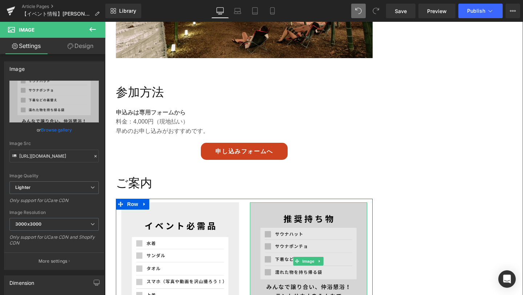
click at [310, 202] on img at bounding box center [309, 261] width 118 height 118
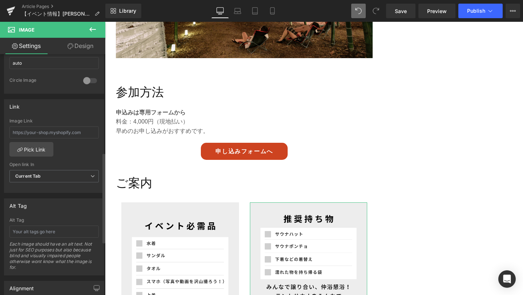
scroll to position [291, 0]
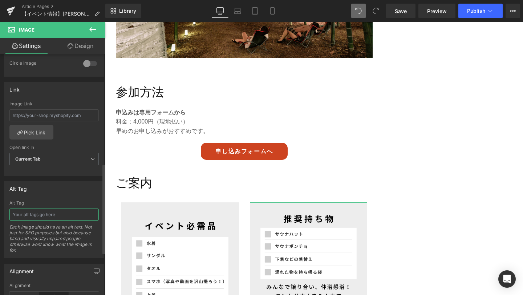
click at [49, 214] on input "text" at bounding box center [53, 215] width 89 height 12
paste input "イベント参加時に推奨される持ち物をまとめたチェックリスト画像"
type input "イベント参加時に推奨される持ち物をまとめたチェックリスト画像"
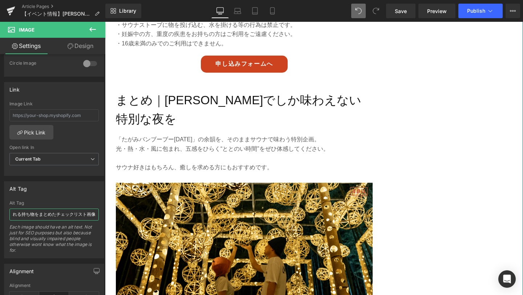
scroll to position [1958, 0]
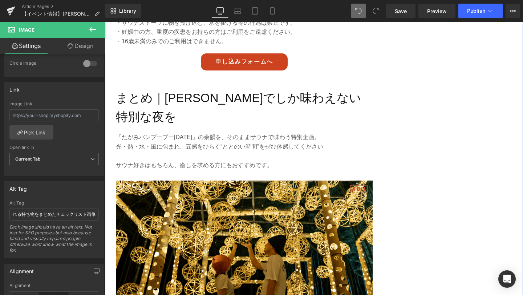
click at [282, 199] on img at bounding box center [244, 253] width 257 height 145
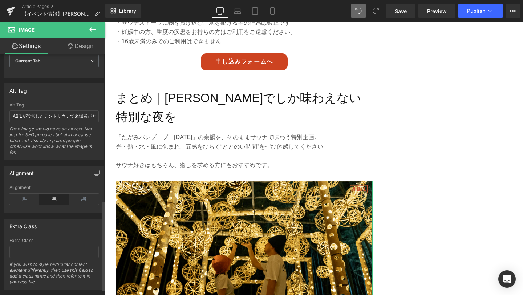
scroll to position [382, 0]
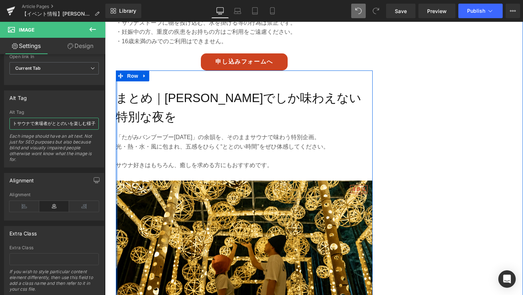
drag, startPoint x: 117, startPoint y: 147, endPoint x: 116, endPoint y: 127, distance: 20.0
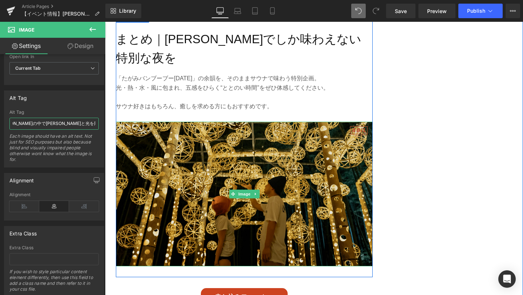
scroll to position [2146, 0]
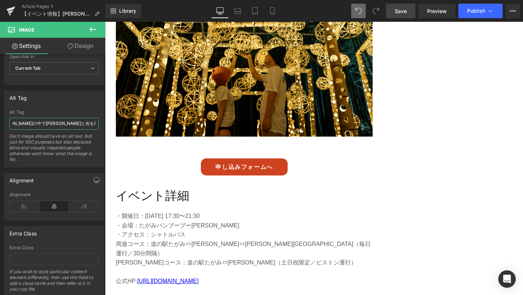
type input "ライトアップされた[PERSON_NAME]の中で[PERSON_NAME]と光を同時に楽しむ男女の様子"
click at [402, 9] on span "Save" at bounding box center [401, 11] width 12 height 8
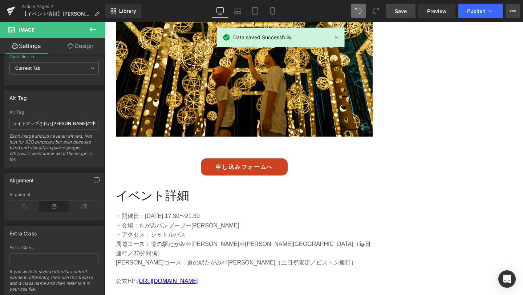
click at [517, 8] on button "View Live Page View with current Template Save Template to Library Schedule Pub…" at bounding box center [513, 11] width 15 height 15
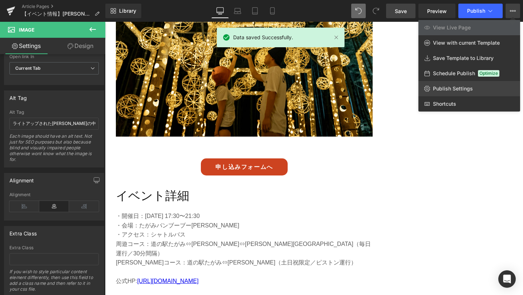
click at [459, 87] on span "Publish Settings" at bounding box center [453, 88] width 40 height 7
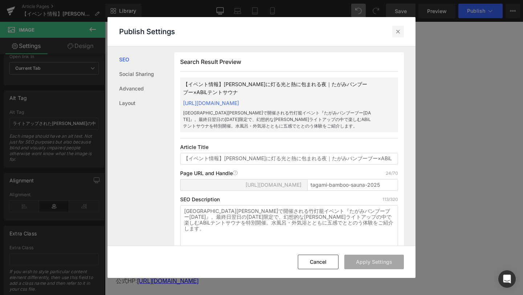
click at [403, 33] on div at bounding box center [398, 32] width 12 height 12
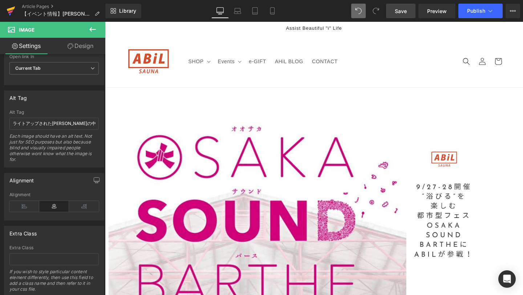
click at [12, 11] on icon at bounding box center [10, 11] width 5 height 3
